Goal: Find specific page/section: Find specific page/section

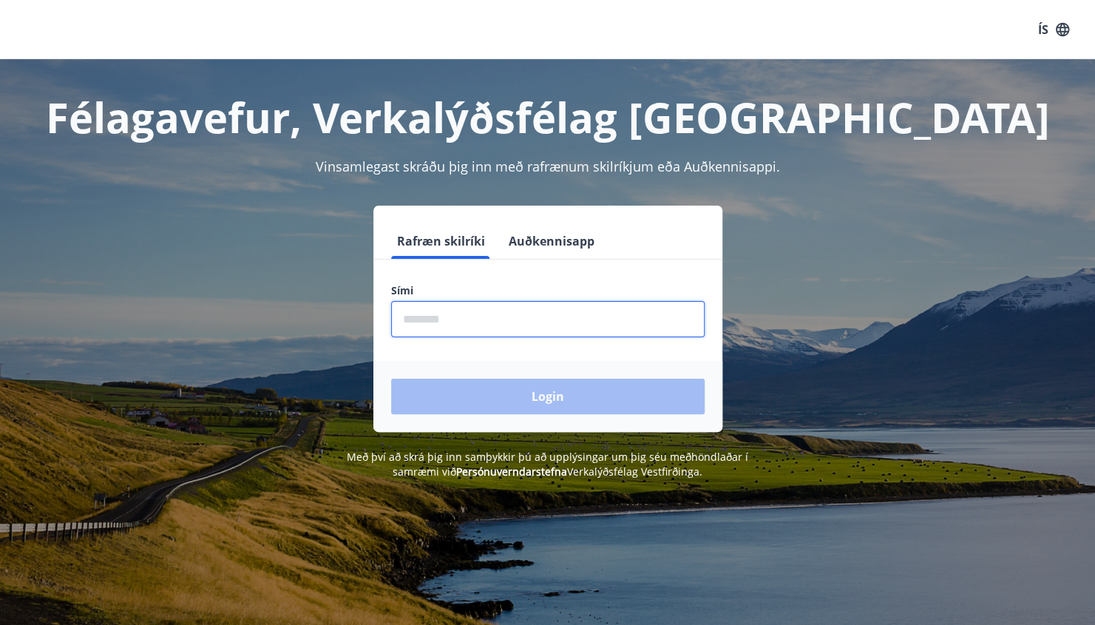
click at [487, 319] on input "phone" at bounding box center [548, 319] width 314 height 36
type input "********"
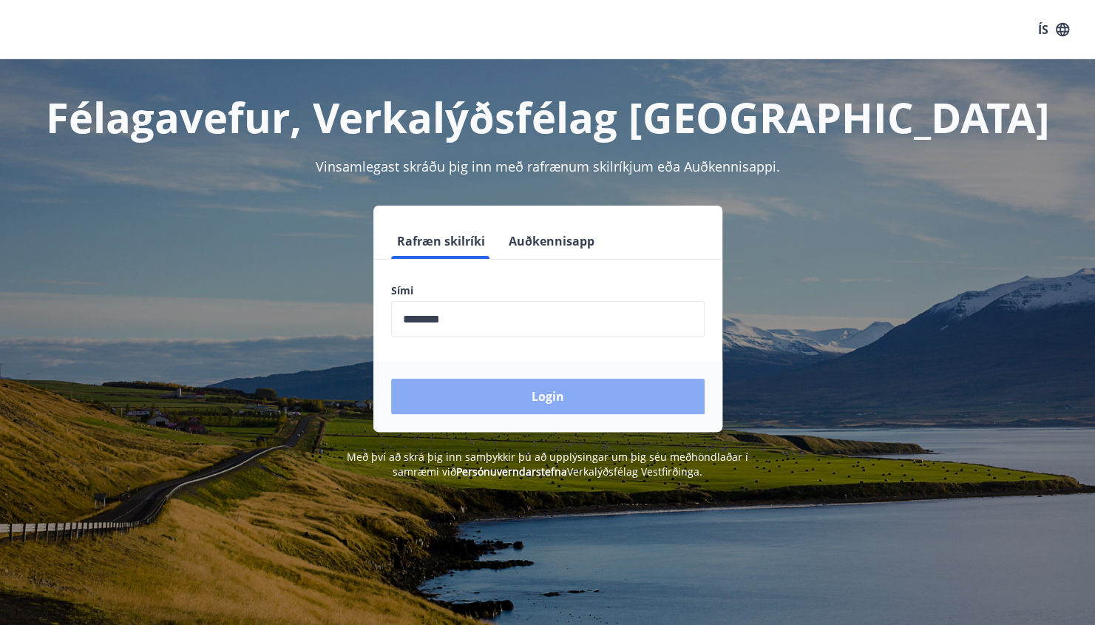
click at [494, 401] on button "Login" at bounding box center [548, 396] width 314 height 35
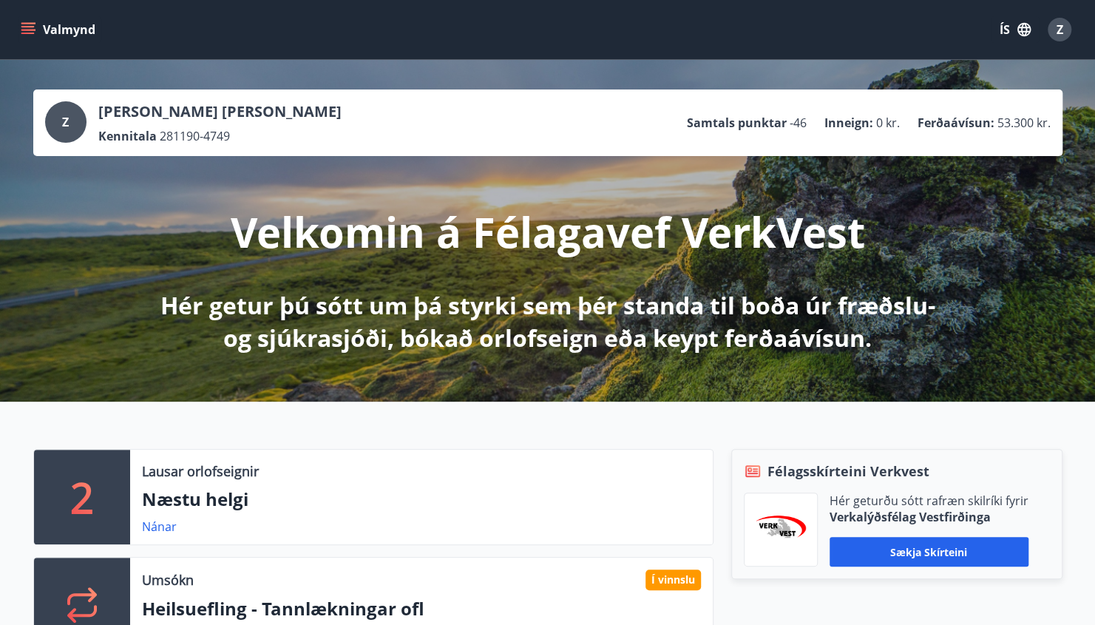
click at [72, 25] on button "Valmynd" at bounding box center [60, 29] width 84 height 27
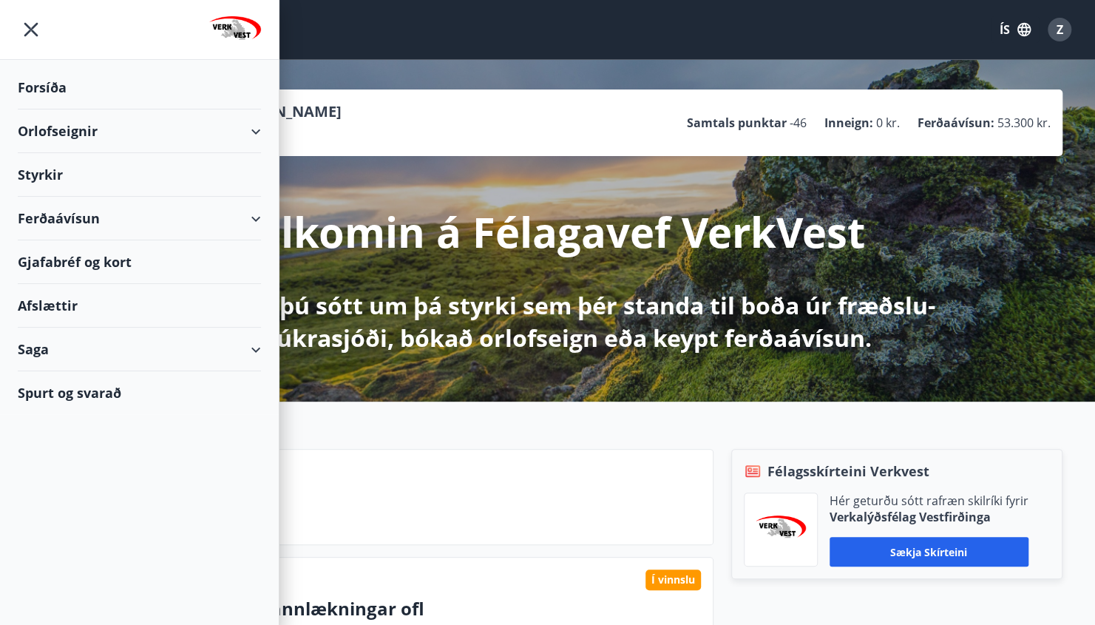
click at [67, 217] on div "Ferðaávísun" at bounding box center [139, 219] width 243 height 44
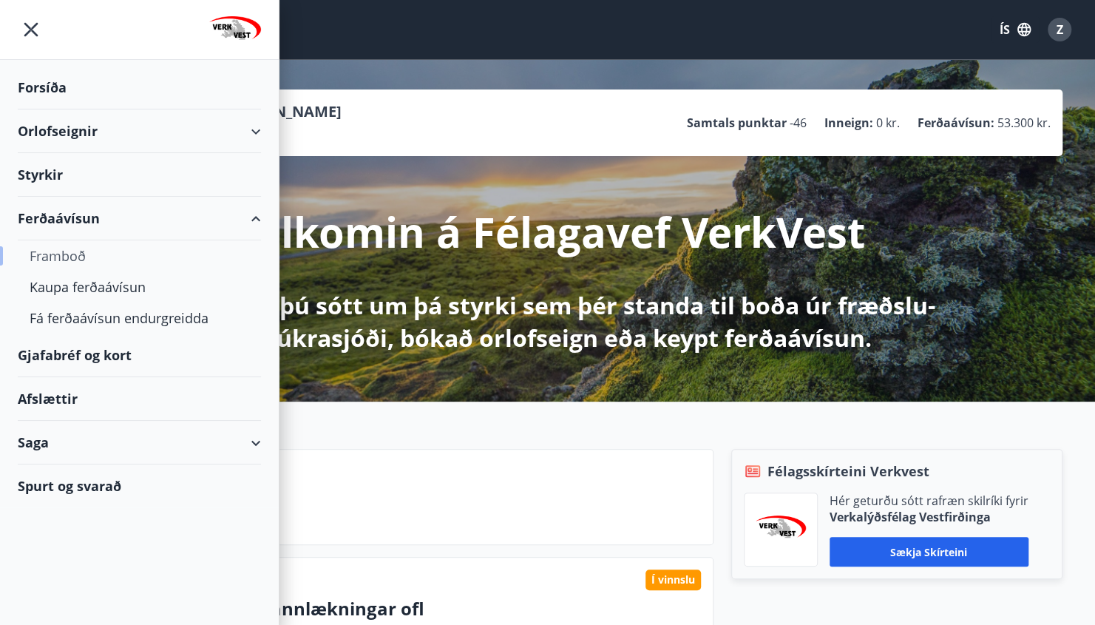
click at [63, 254] on div "Framboð" at bounding box center [140, 255] width 220 height 31
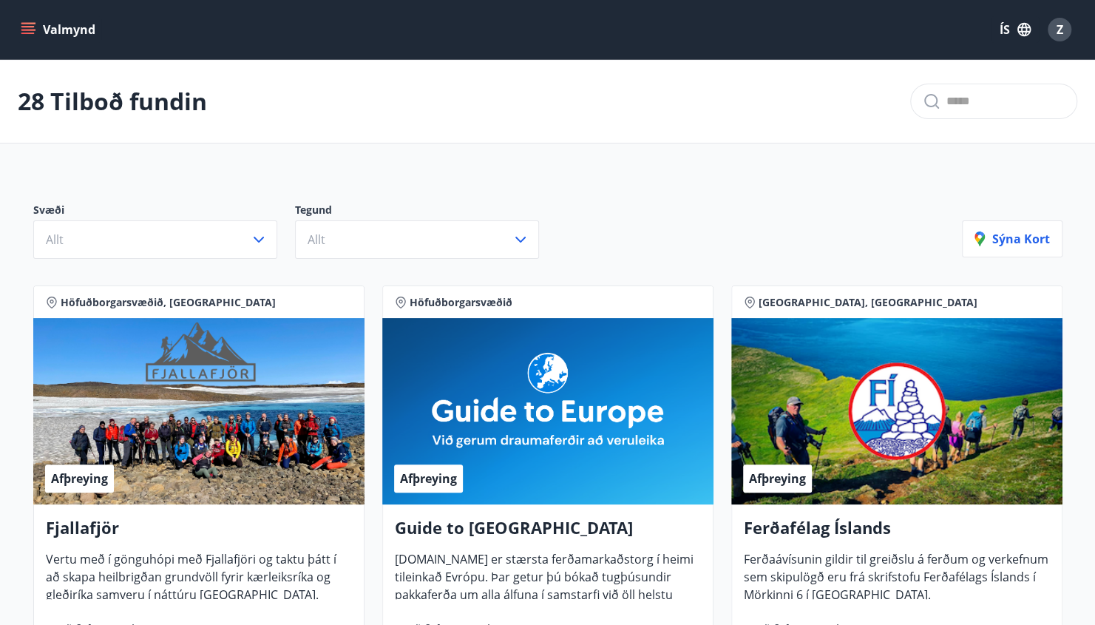
click at [30, 23] on icon "menu" at bounding box center [29, 23] width 16 height 1
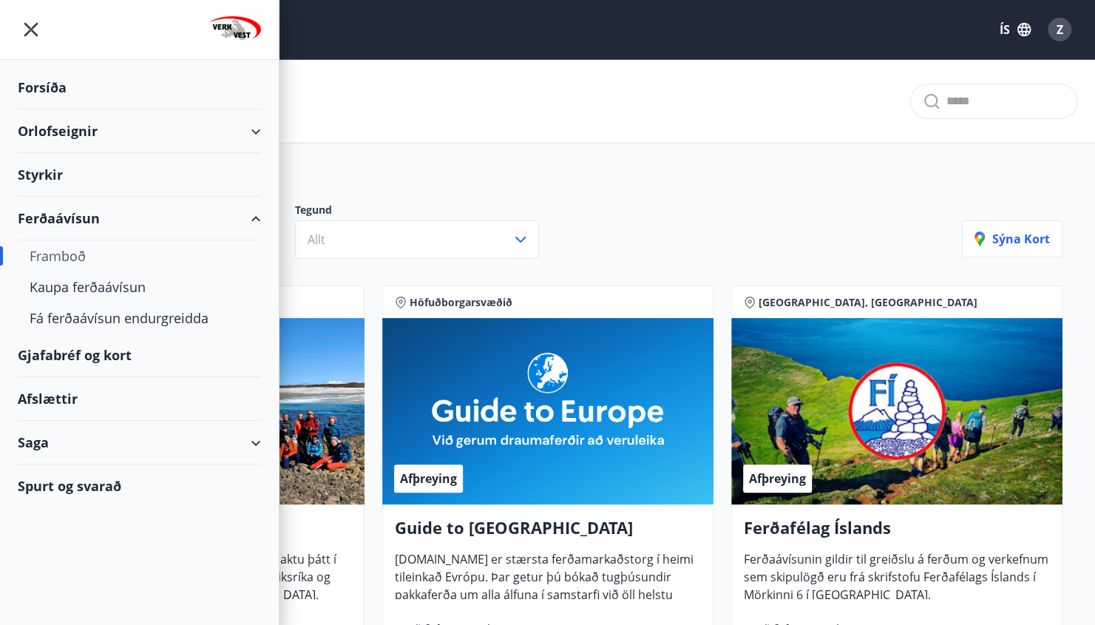
click at [52, 354] on div "Gjafabréf og kort" at bounding box center [139, 356] width 243 height 44
click at [706, 127] on div "28 Tilboð fundin" at bounding box center [547, 102] width 1095 height 84
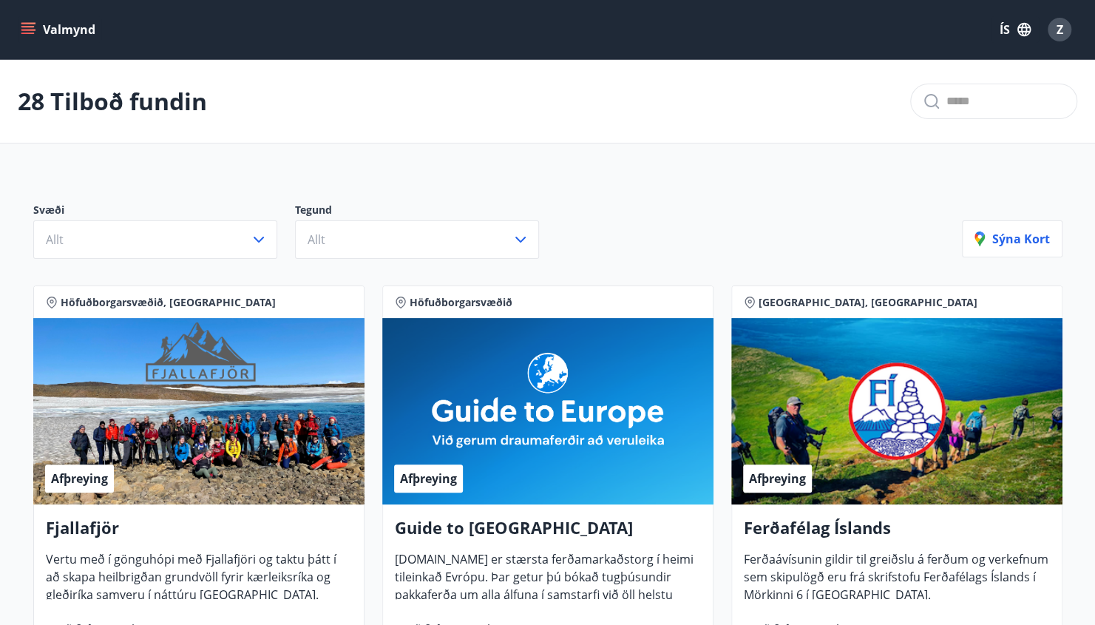
click at [34, 23] on icon "menu" at bounding box center [29, 23] width 16 height 1
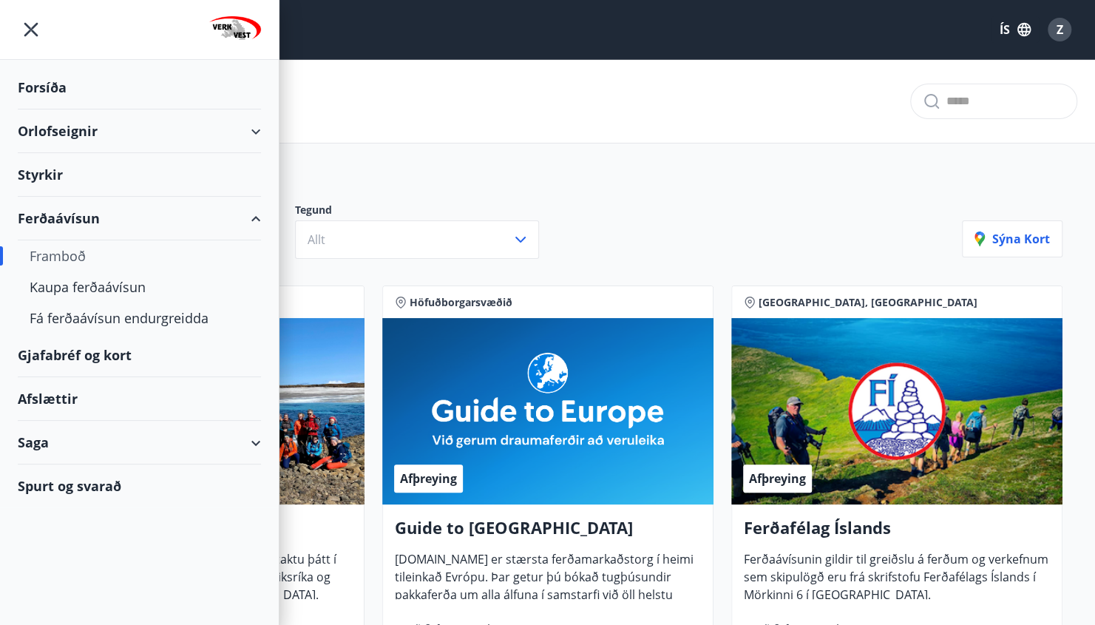
click at [62, 351] on div "Gjafabréf og kort" at bounding box center [139, 356] width 243 height 44
